Goal: Find contact information: Obtain details needed to contact an individual or organization

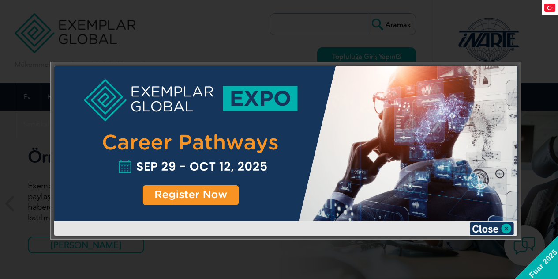
scroll to position [17, 0]
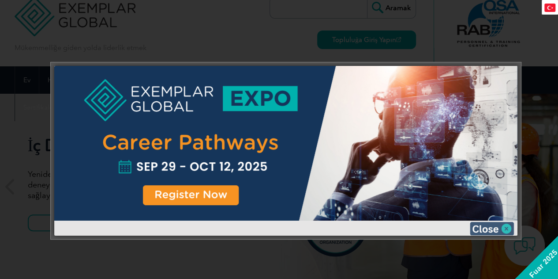
click at [499, 231] on img at bounding box center [492, 228] width 44 height 13
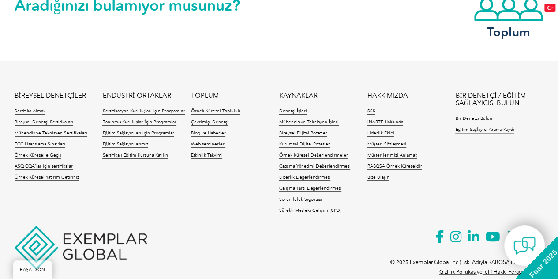
scroll to position [2127, 0]
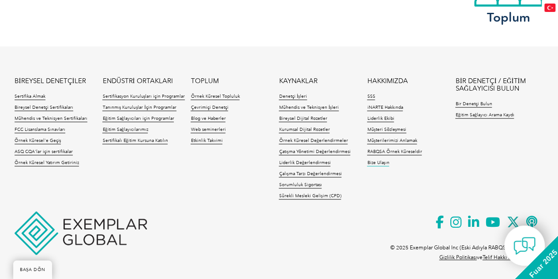
click at [380, 162] on font "Bize Ulaşın" at bounding box center [378, 162] width 22 height 5
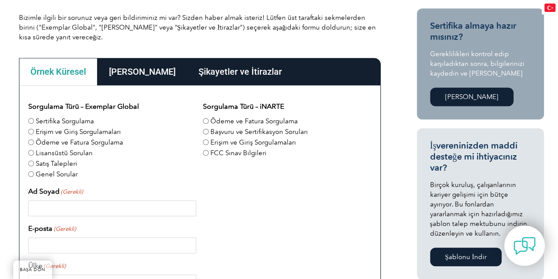
scroll to position [132, 0]
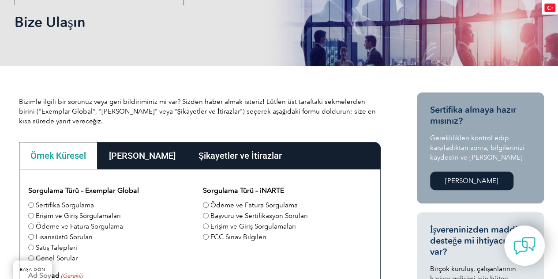
click at [131, 156] on font "Ana Ofisler" at bounding box center [142, 155] width 67 height 11
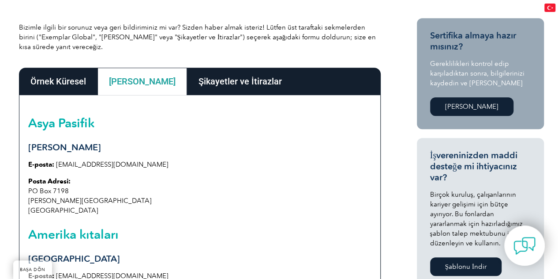
scroll to position [221, 0]
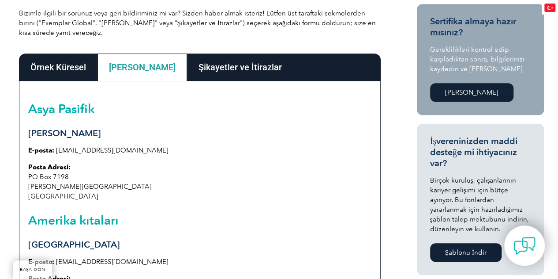
click at [207, 66] on font "Şikayetler ve İtirazlar" at bounding box center [240, 67] width 83 height 11
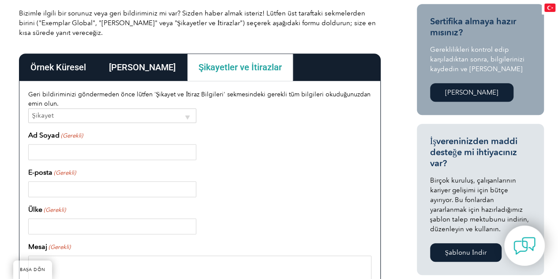
click at [139, 69] on font "Ana Ofisler" at bounding box center [142, 67] width 67 height 11
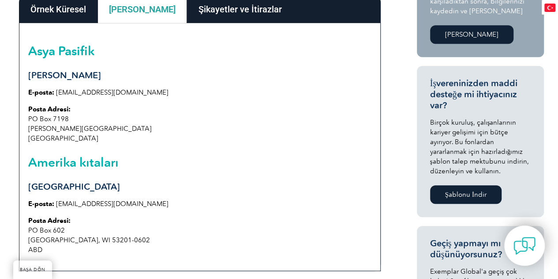
scroll to position [265, 0]
